Goal: Task Accomplishment & Management: Manage account settings

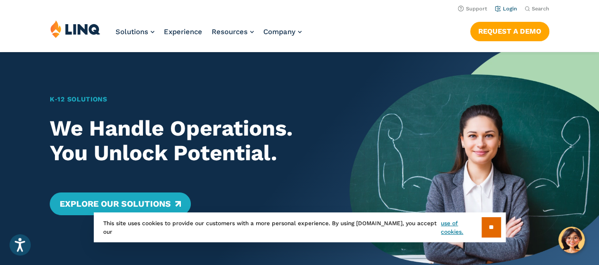
click at [508, 8] on link "Login" at bounding box center [506, 9] width 22 height 6
click at [505, 11] on link "Login" at bounding box center [506, 9] width 22 height 6
